Goal: Navigation & Orientation: Find specific page/section

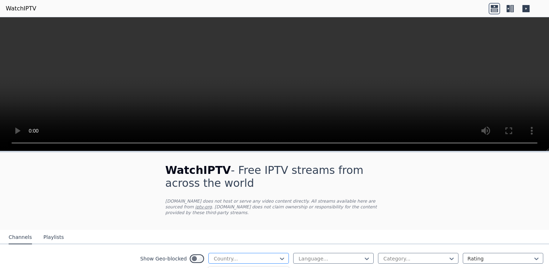
click at [244, 255] on div at bounding box center [245, 258] width 65 height 7
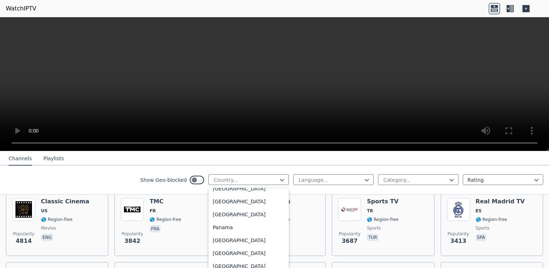
scroll to position [1895, 0]
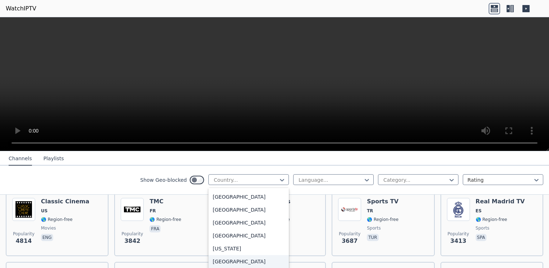
click at [256, 256] on div "[GEOGRAPHIC_DATA]" at bounding box center [248, 261] width 80 height 13
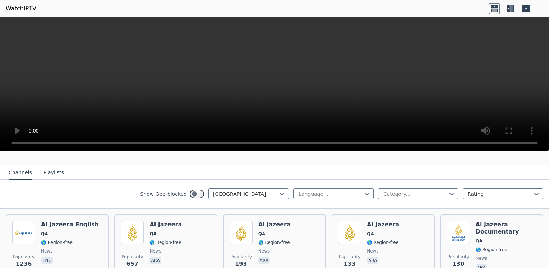
scroll to position [52, 0]
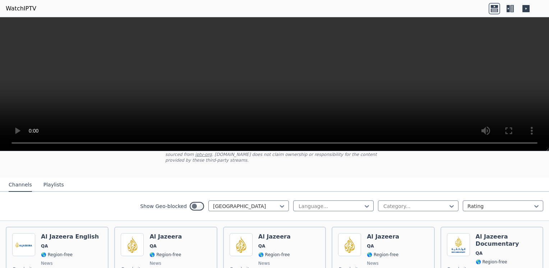
click at [48, 179] on button "Playlists" at bounding box center [53, 185] width 20 height 14
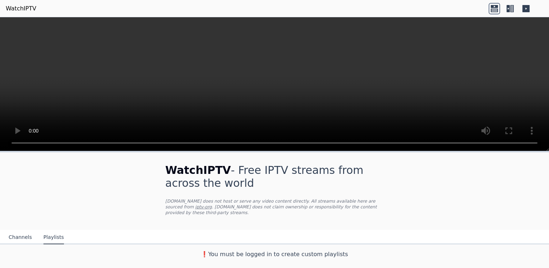
scroll to position [0, 0]
click at [24, 231] on button "Channels" at bounding box center [20, 238] width 23 height 14
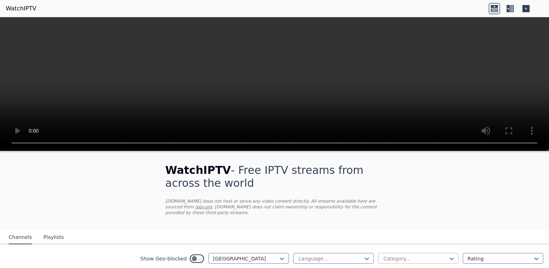
click at [417, 253] on div "Category..." at bounding box center [418, 258] width 80 height 11
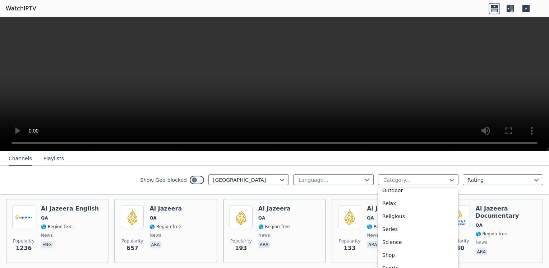
scroll to position [244, 0]
click at [415, 265] on div "Sports" at bounding box center [418, 261] width 80 height 13
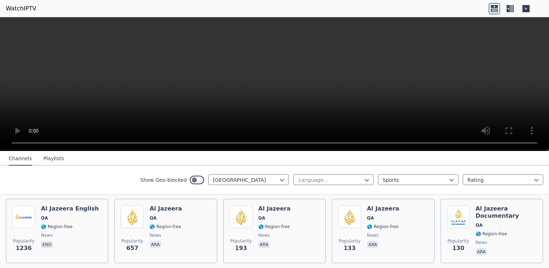
scroll to position [34, 0]
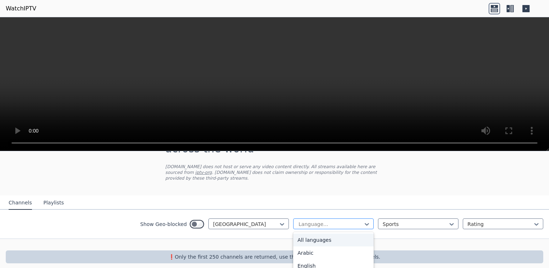
click at [335, 221] on div at bounding box center [330, 224] width 65 height 7
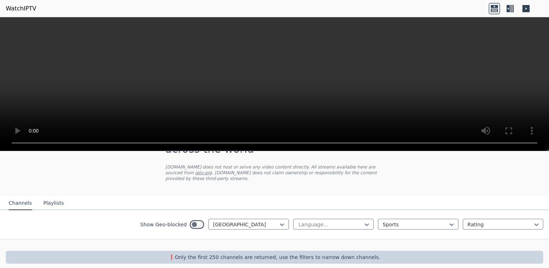
scroll to position [0, 0]
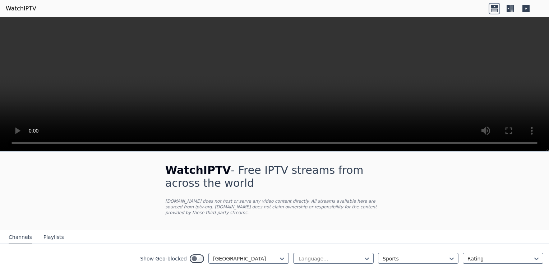
click at [514, 4] on icon at bounding box center [509, 8] width 11 height 11
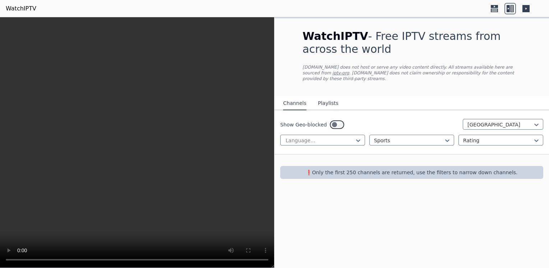
click at [524, 11] on icon at bounding box center [525, 8] width 7 height 7
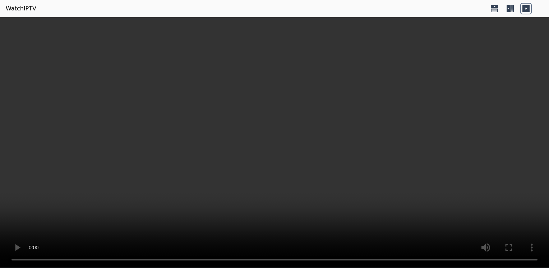
click at [515, 8] on icon at bounding box center [509, 8] width 11 height 11
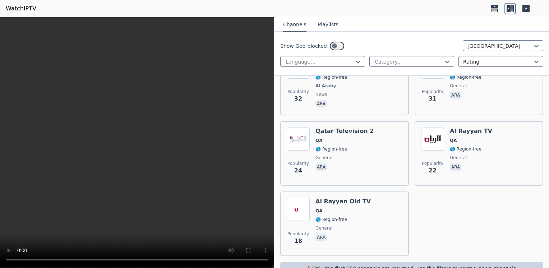
scroll to position [547, 0]
